Goal: Transaction & Acquisition: Purchase product/service

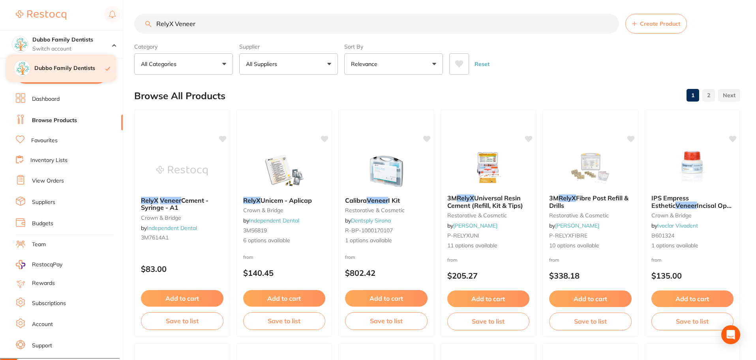
click at [68, 64] on div "Dubbo Family Dentists" at bounding box center [61, 68] width 111 height 28
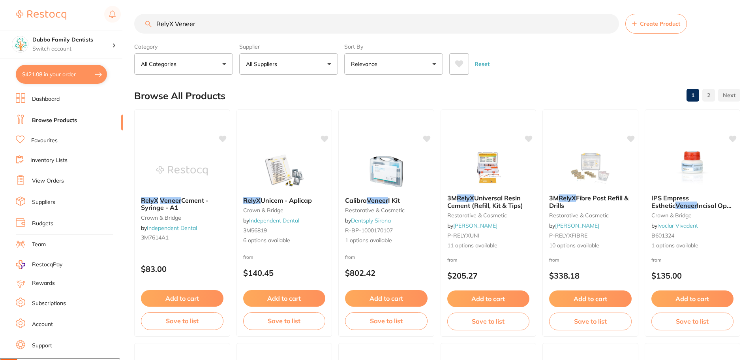
scroll to position [13, 0]
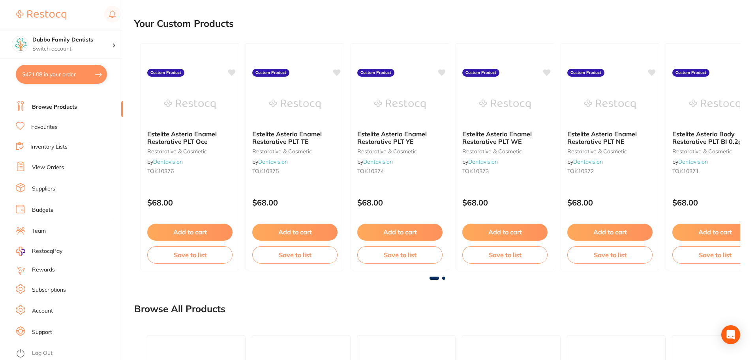
scroll to position [395, 0]
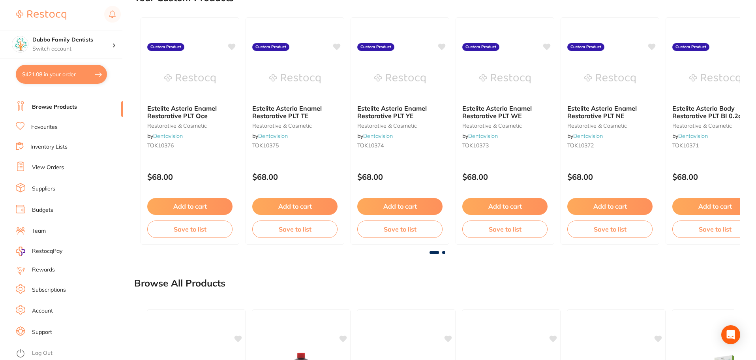
click at [41, 352] on link "Log Out" at bounding box center [42, 353] width 21 height 8
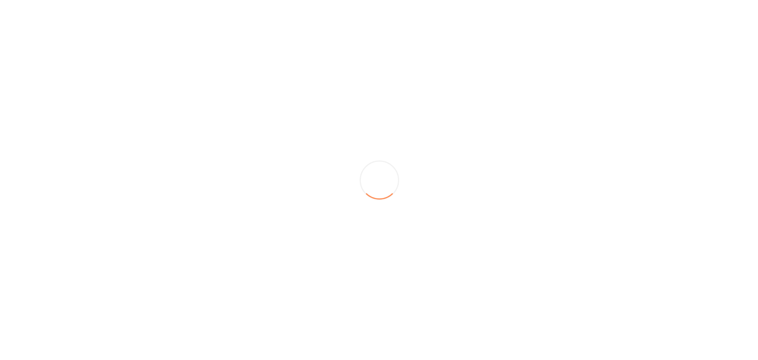
scroll to position [0, 0]
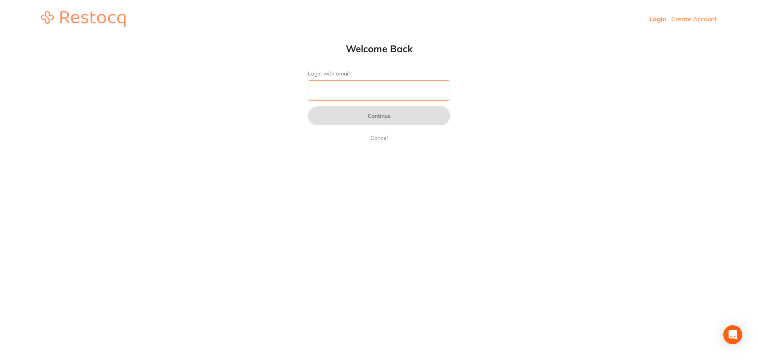
click at [371, 90] on input "Login with email" at bounding box center [379, 90] width 142 height 21
type input "[EMAIL_ADDRESS][DOMAIN_NAME]"
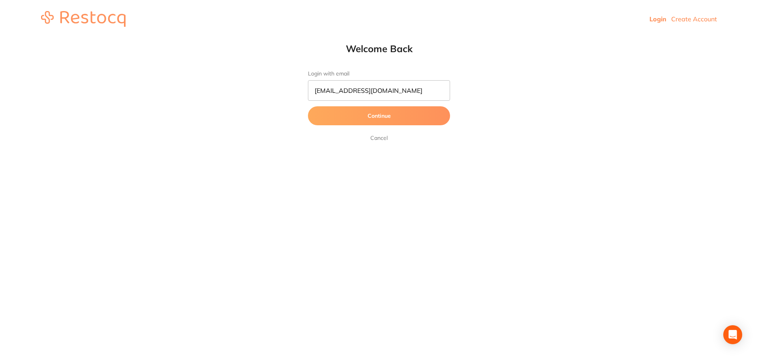
click at [384, 118] on button "Continue" at bounding box center [379, 115] width 142 height 19
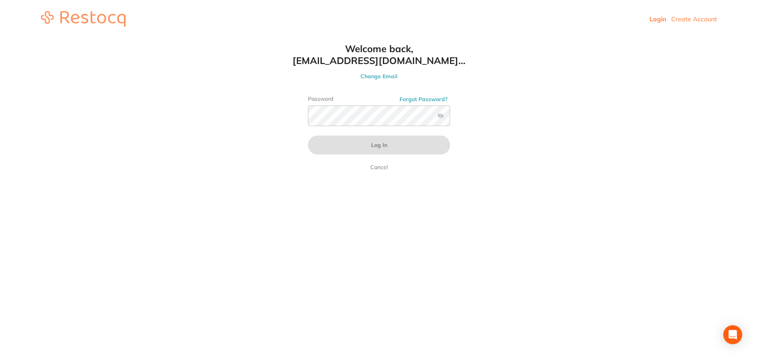
click at [439, 116] on label at bounding box center [441, 116] width 6 height 6
click at [450, 118] on input "checkbox" at bounding box center [450, 118] width 0 height 0
click at [308, 135] on button "Log In" at bounding box center [379, 144] width 142 height 19
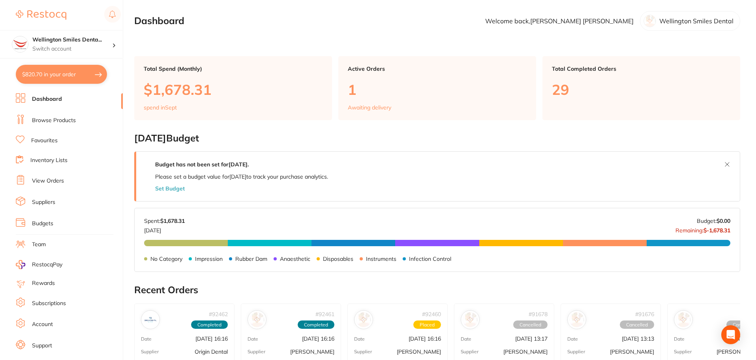
click at [60, 79] on button "$820.70 in your order" at bounding box center [61, 74] width 91 height 19
checkbox input "true"
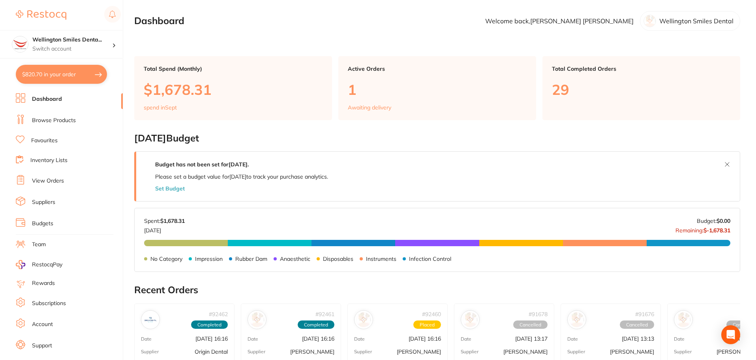
checkbox input "true"
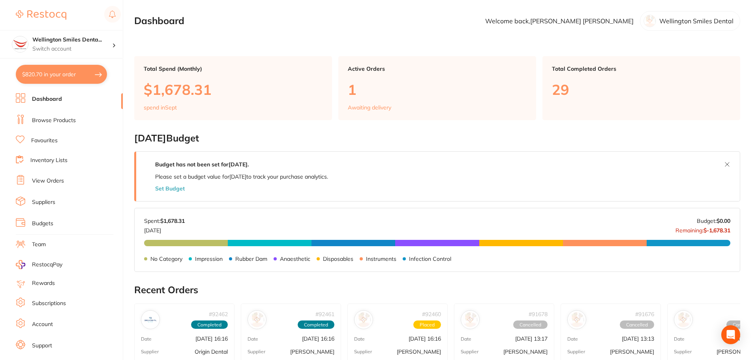
checkbox input "true"
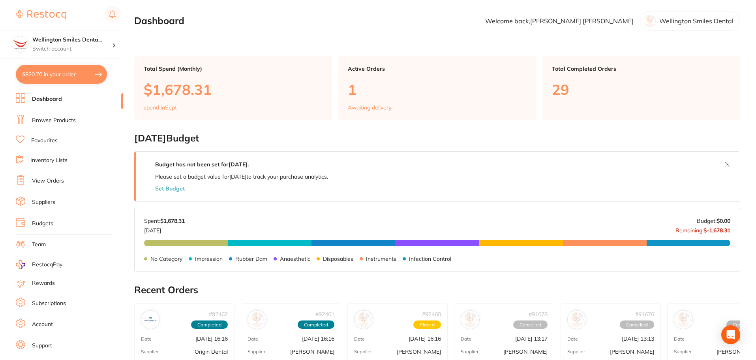
checkbox input "true"
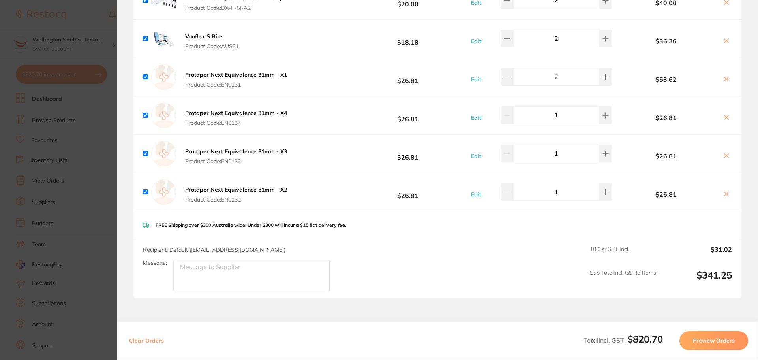
scroll to position [642, 0]
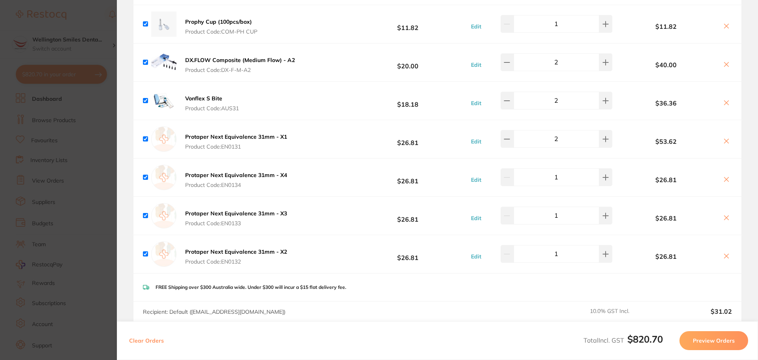
click at [89, 81] on section "Update RRP Set your pre negotiated price for this item. Item Agreed RRP (excl. …" at bounding box center [379, 180] width 758 height 360
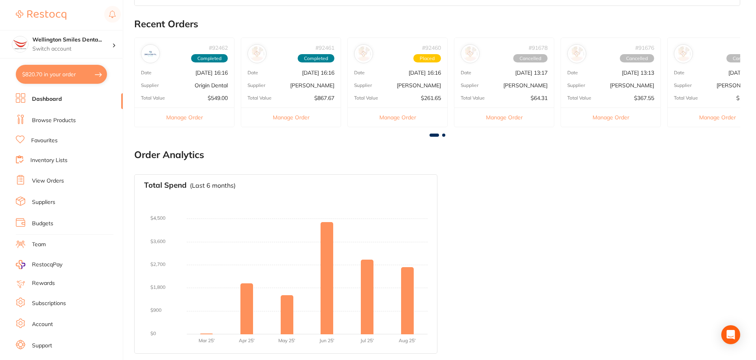
scroll to position [0, 0]
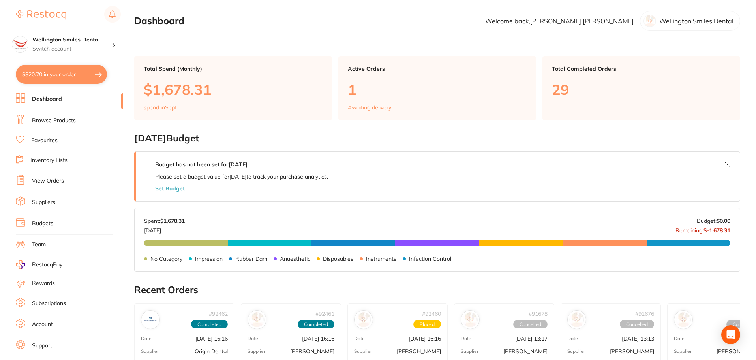
click at [58, 123] on link "Browse Products" at bounding box center [54, 121] width 44 height 8
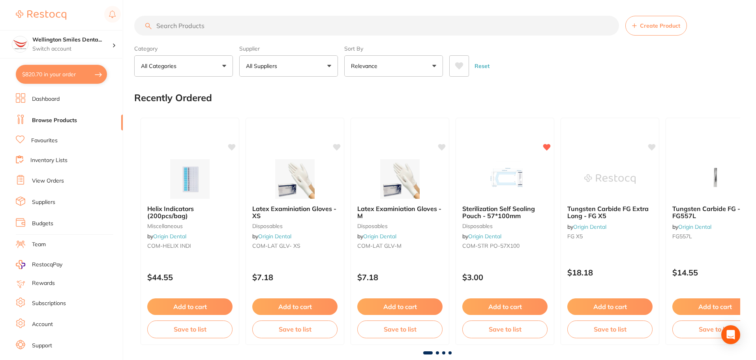
click at [253, 24] on input "search" at bounding box center [376, 26] width 485 height 20
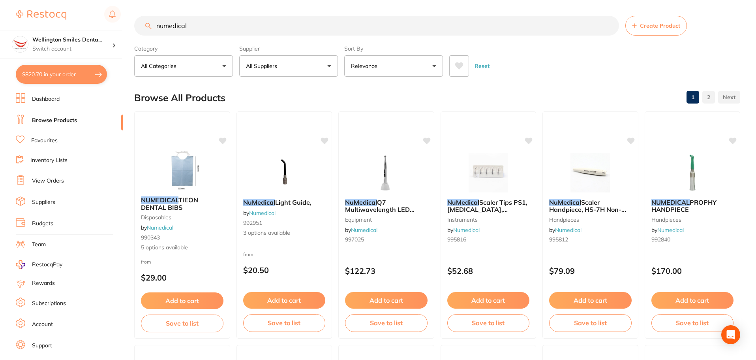
type input "numedical"
click at [308, 65] on button "All Suppliers" at bounding box center [288, 65] width 99 height 21
type input "nu"
click at [299, 137] on li "Numedical" at bounding box center [288, 134] width 92 height 22
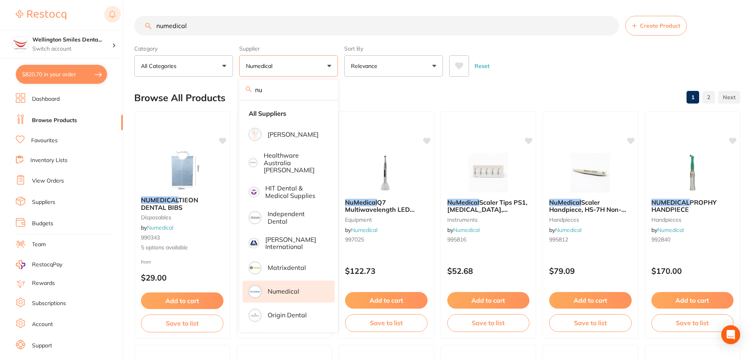
drag, startPoint x: 185, startPoint y: 27, endPoint x: 111, endPoint y: 21, distance: 74.1
click at [111, 21] on div "$820.70 Wellington Smiles Denta... Switch account Wellington Smiles Dental $820…" at bounding box center [378, 180] width 756 height 360
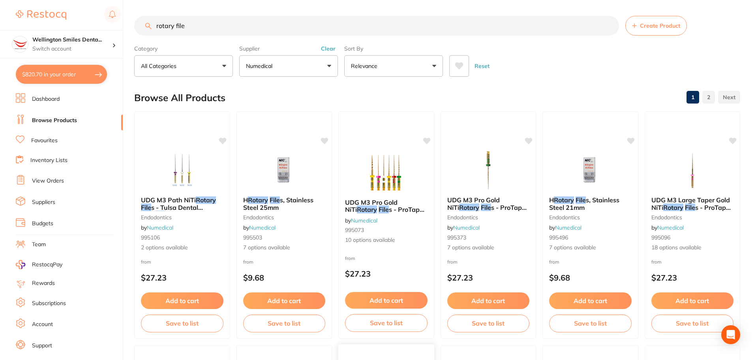
type input "rotary file"
